Goal: Information Seeking & Learning: Find specific fact

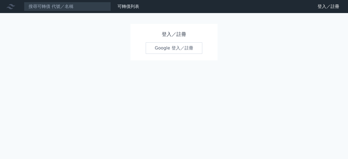
click at [170, 51] on link "Google 登入／註冊" at bounding box center [174, 47] width 57 height 11
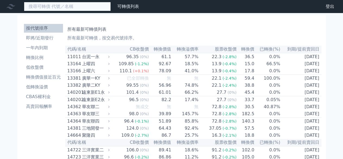
click at [59, 8] on input at bounding box center [67, 6] width 87 height 9
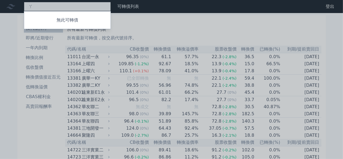
type input "ㄉㄚ"
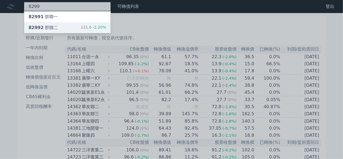
type input "8299"
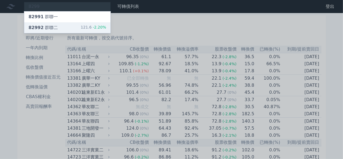
click at [68, 30] on div "82992 群聯二 121.6 -2.20%" at bounding box center [67, 27] width 86 height 11
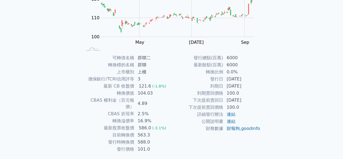
scroll to position [92, 0]
